Goal: Obtain resource: Obtain resource

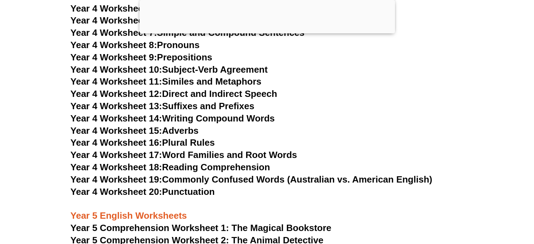
scroll to position [3185, 0]
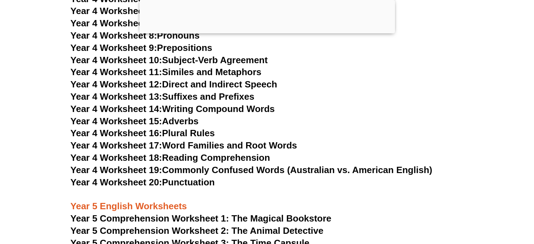
click at [280, 168] on link "Year 4 Worksheet 19: Commonly Confused Words (Australian vs. American English)" at bounding box center [252, 170] width 362 height 11
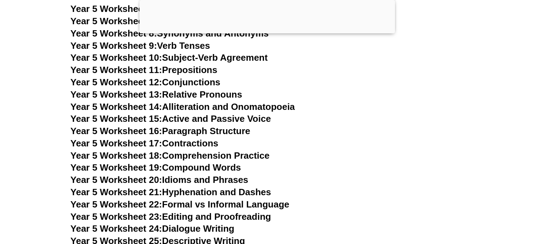
scroll to position [3641, 0]
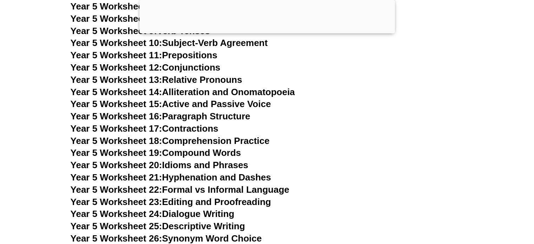
click at [227, 120] on link "Year 5 Worksheet 16: Paragraph Structure" at bounding box center [161, 116] width 180 height 11
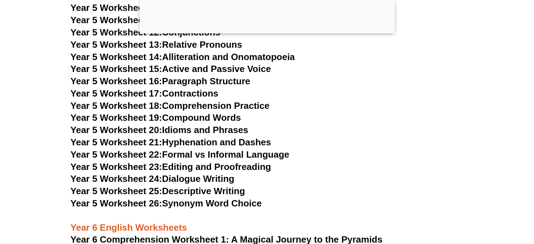
click at [234, 127] on link "Year 5 Worksheet 20: Idioms and Phrases" at bounding box center [160, 130] width 178 height 11
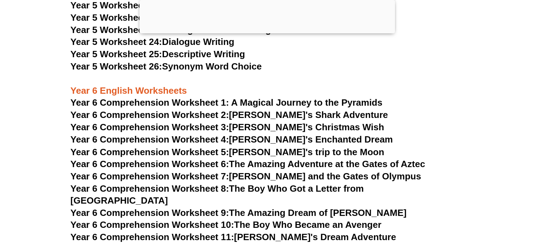
scroll to position [3782, 0]
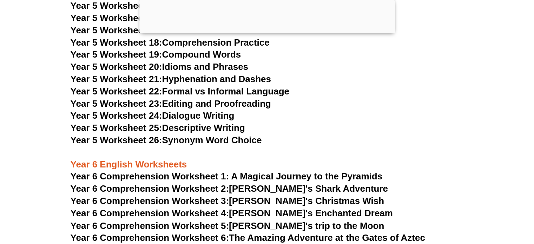
click at [175, 137] on link "Year 5 Worksheet 26: Synonym Word Choice" at bounding box center [166, 140] width 191 height 11
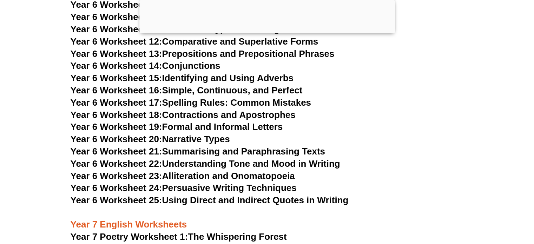
scroll to position [4273, 0]
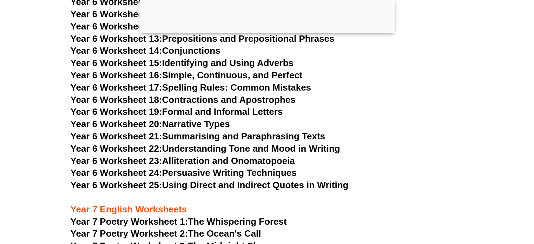
click at [245, 106] on link "Year 6 Worksheet 19: Formal and Informal Letters" at bounding box center [177, 111] width 212 height 11
click at [189, 119] on link "Year 6 Worksheet 20: Narrative Types" at bounding box center [150, 124] width 159 height 11
click at [270, 167] on link "Year 6 Worksheet 24: Persuasive Writing Techniques" at bounding box center [184, 172] width 226 height 11
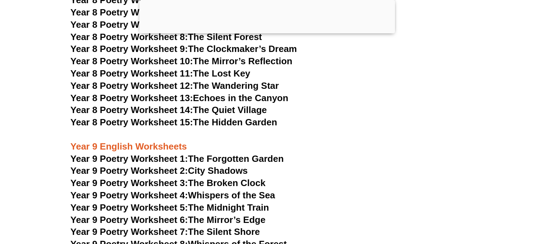
scroll to position [4835, 0]
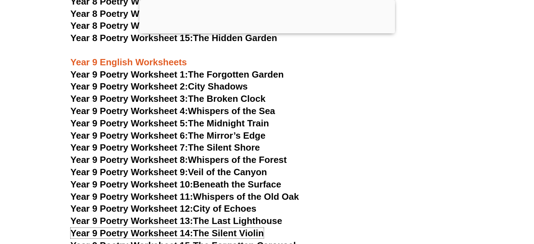
drag, startPoint x: 246, startPoint y: 207, endPoint x: 253, endPoint y: 204, distance: 7.1
click at [246, 228] on link "Year 9 Poetry Worksheet 14: The Silent Violin" at bounding box center [167, 233] width 193 height 11
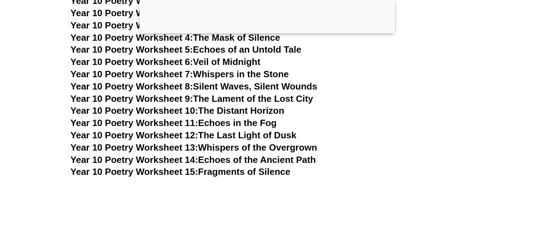
scroll to position [5361, 0]
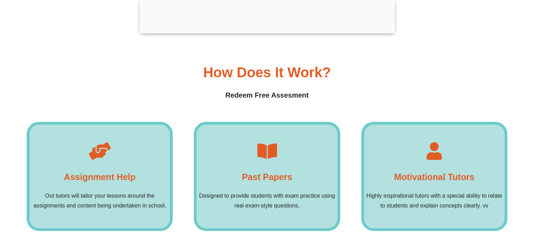
click at [271, 142] on icon at bounding box center [267, 151] width 18 height 18
click at [265, 161] on div "Past Papers Designed to provide students with exam practice using real exam-sty…" at bounding box center [267, 176] width 146 height 109
